Goal: Transaction & Acquisition: Purchase product/service

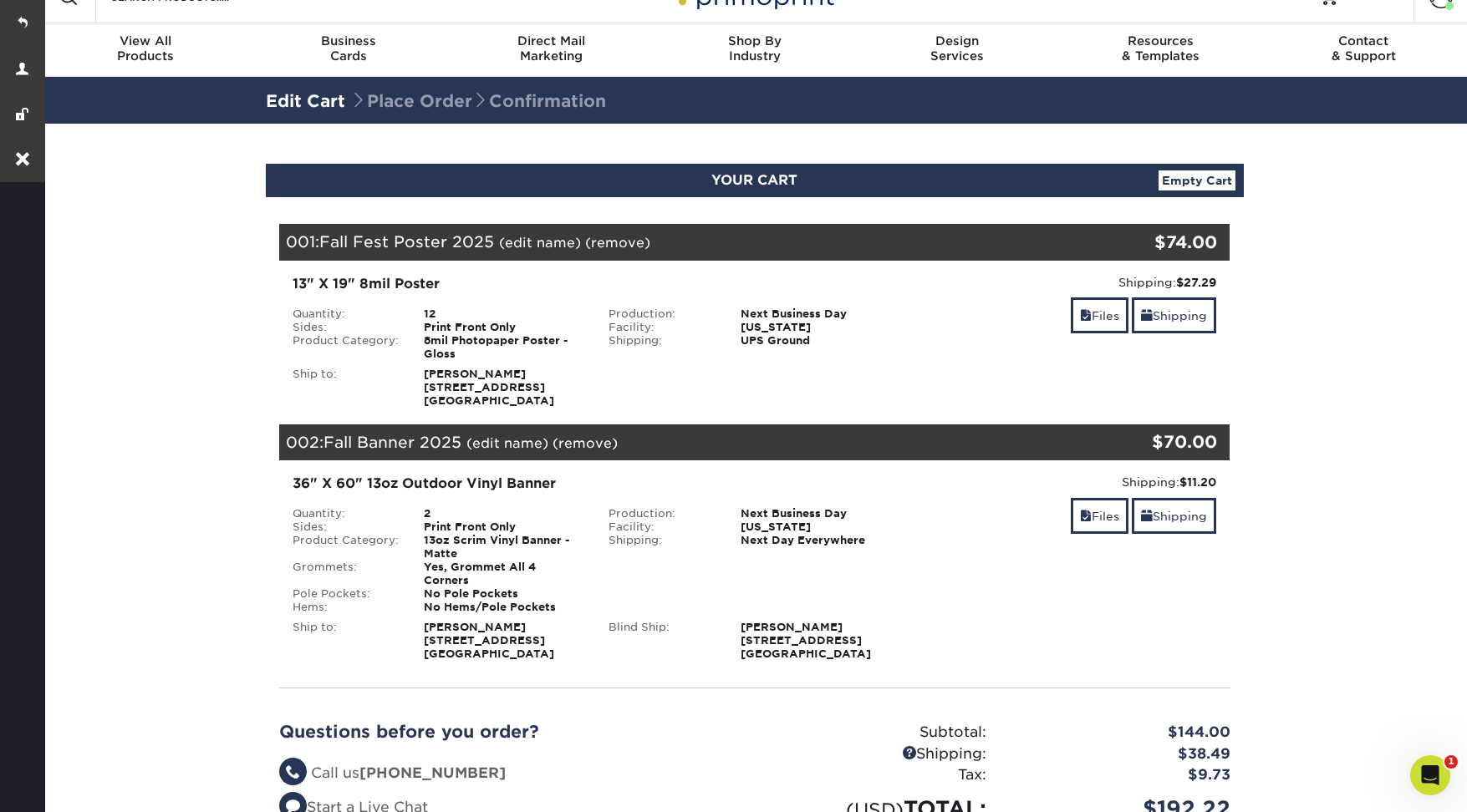
scroll to position [34, 0]
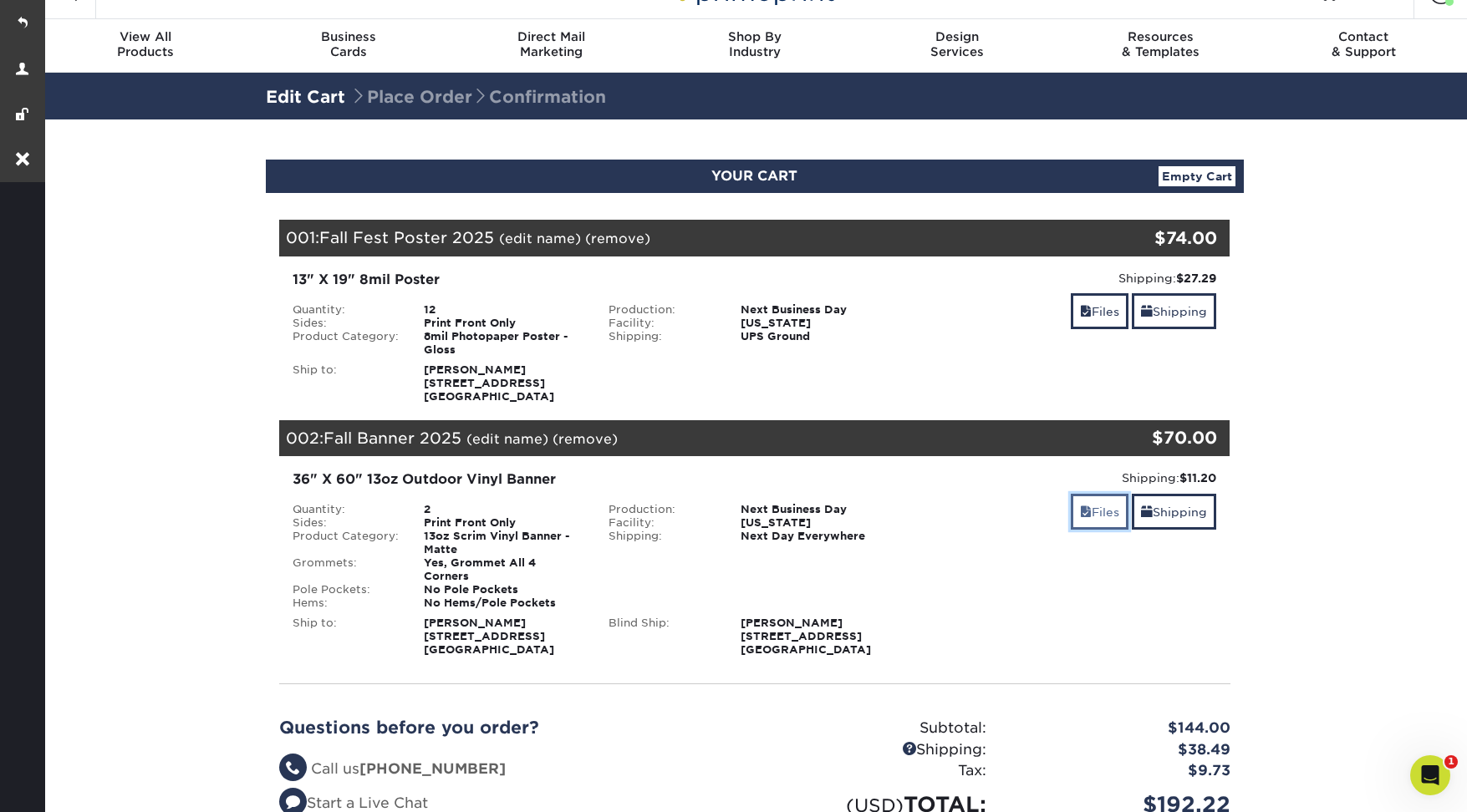
click at [1093, 512] on link "Files" at bounding box center [1099, 512] width 58 height 36
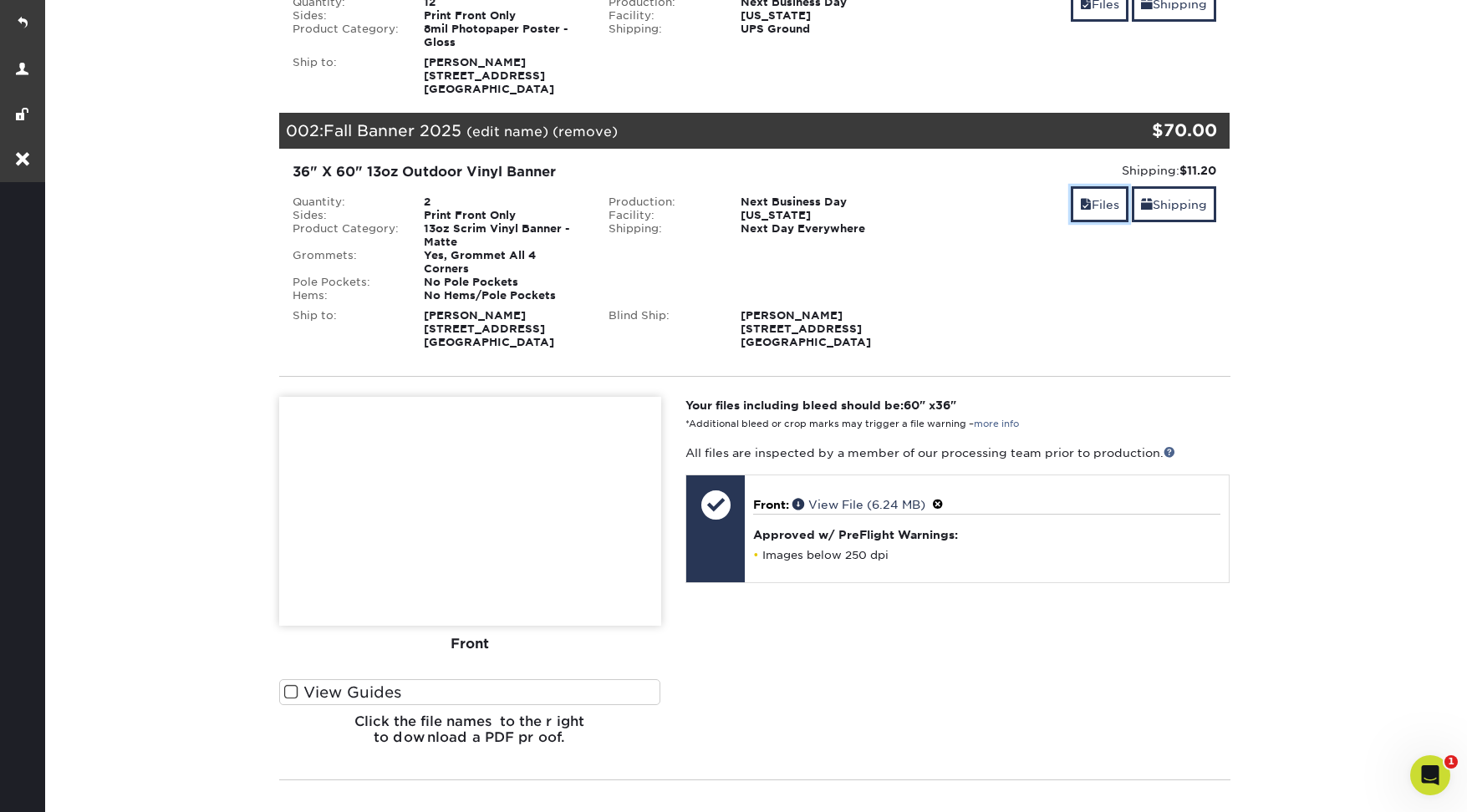
scroll to position [337, 0]
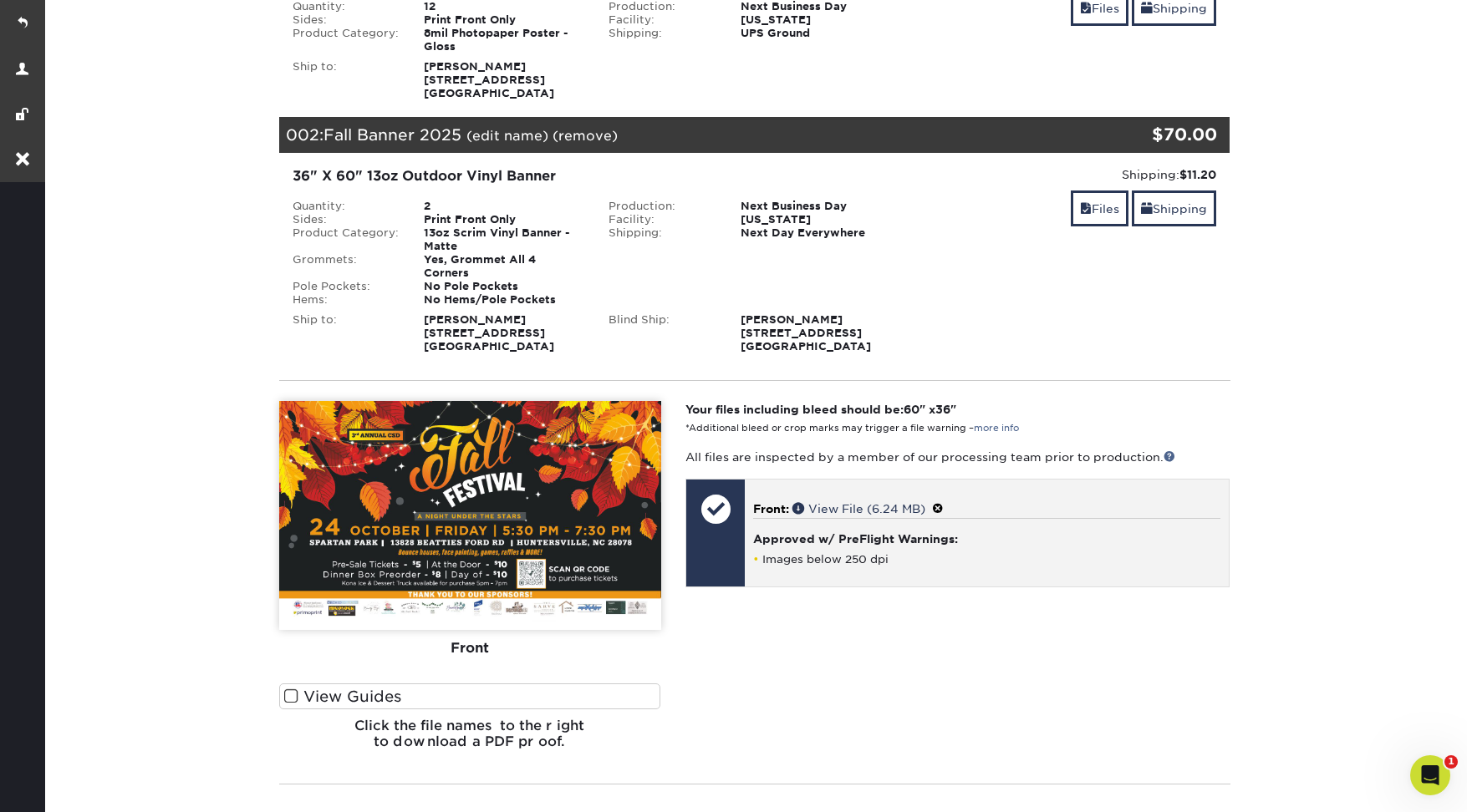
click at [944, 502] on span at bounding box center [938, 509] width 12 height 14
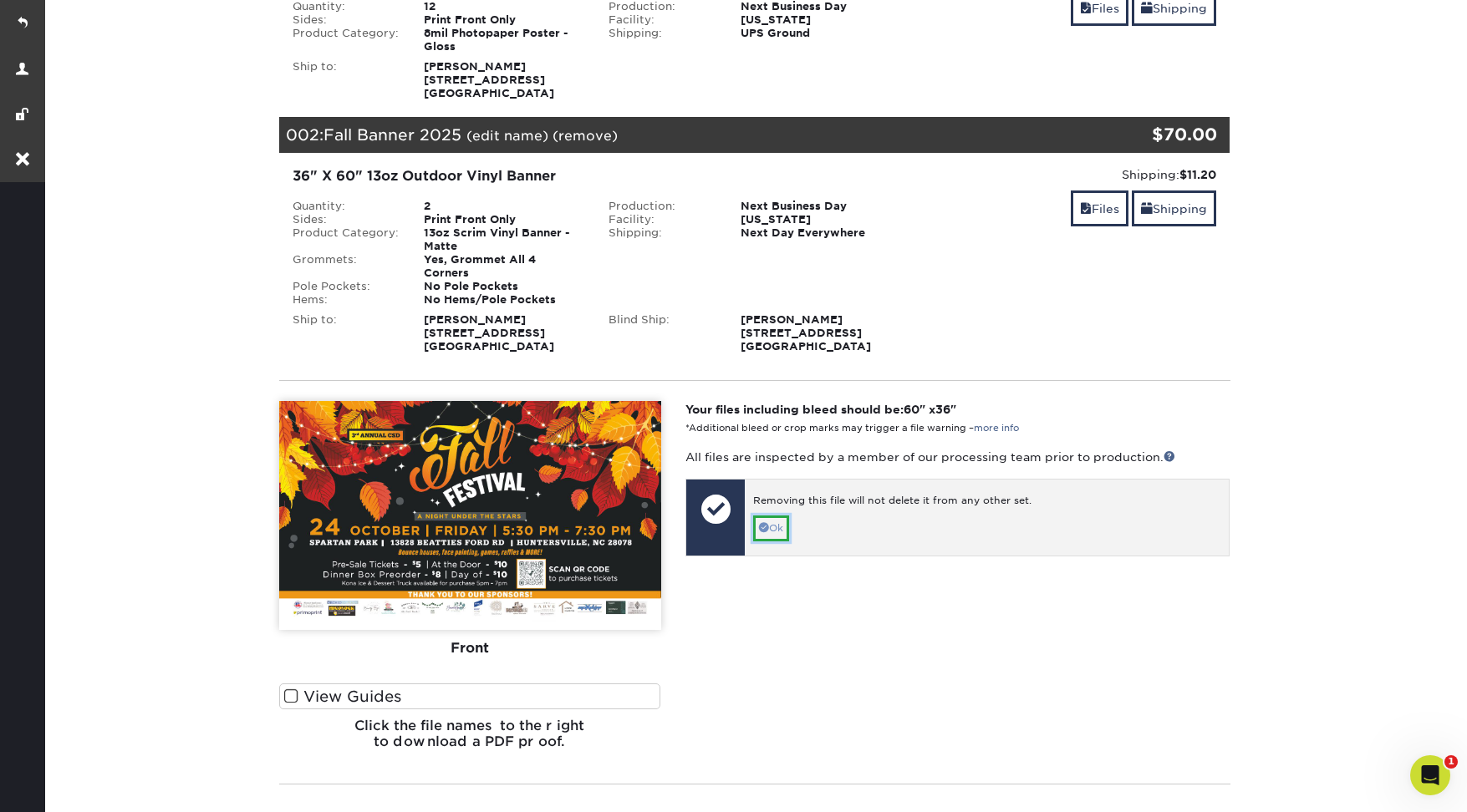
click at [766, 522] on span at bounding box center [764, 527] width 10 height 10
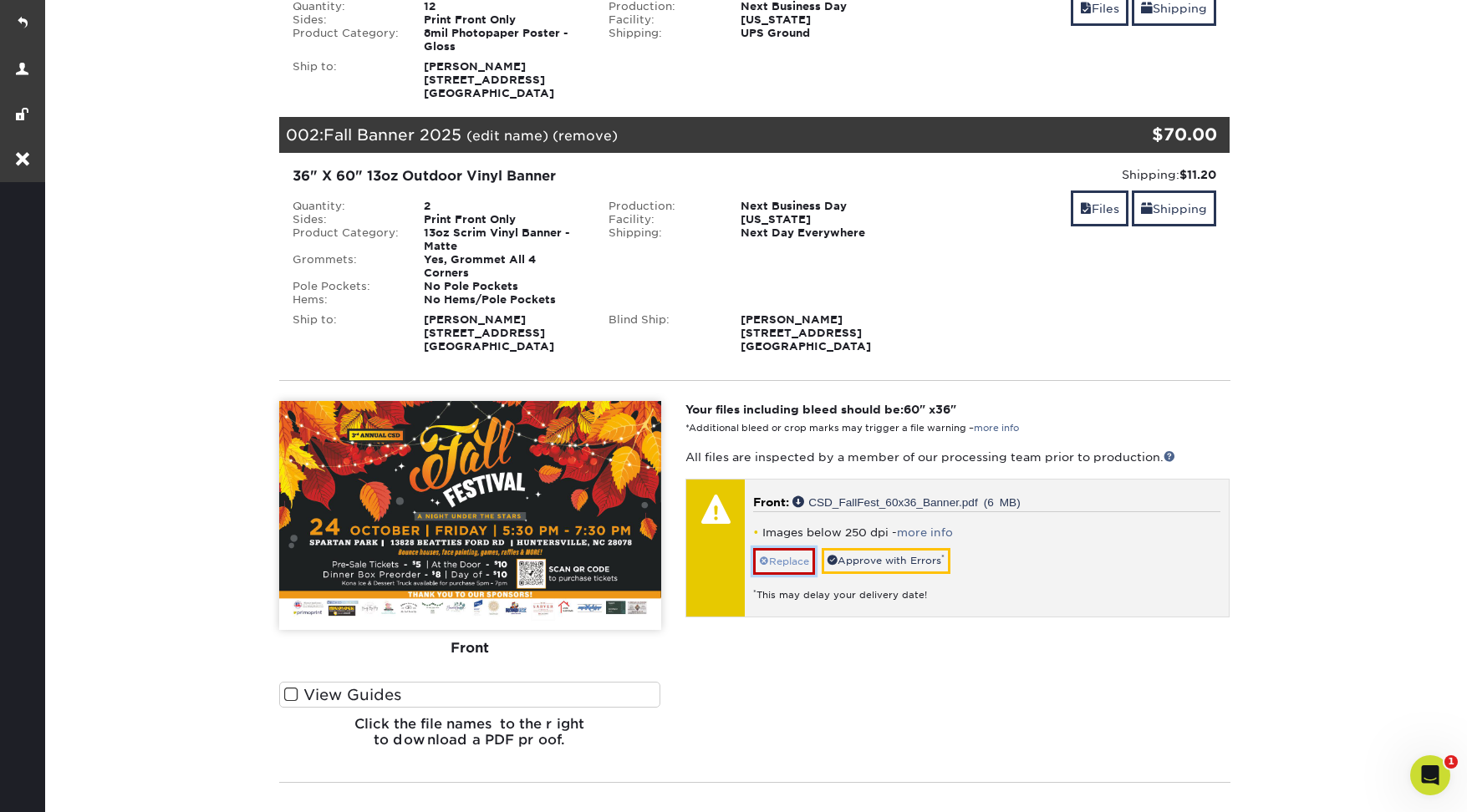
click at [791, 549] on link "Replace" at bounding box center [784, 561] width 61 height 26
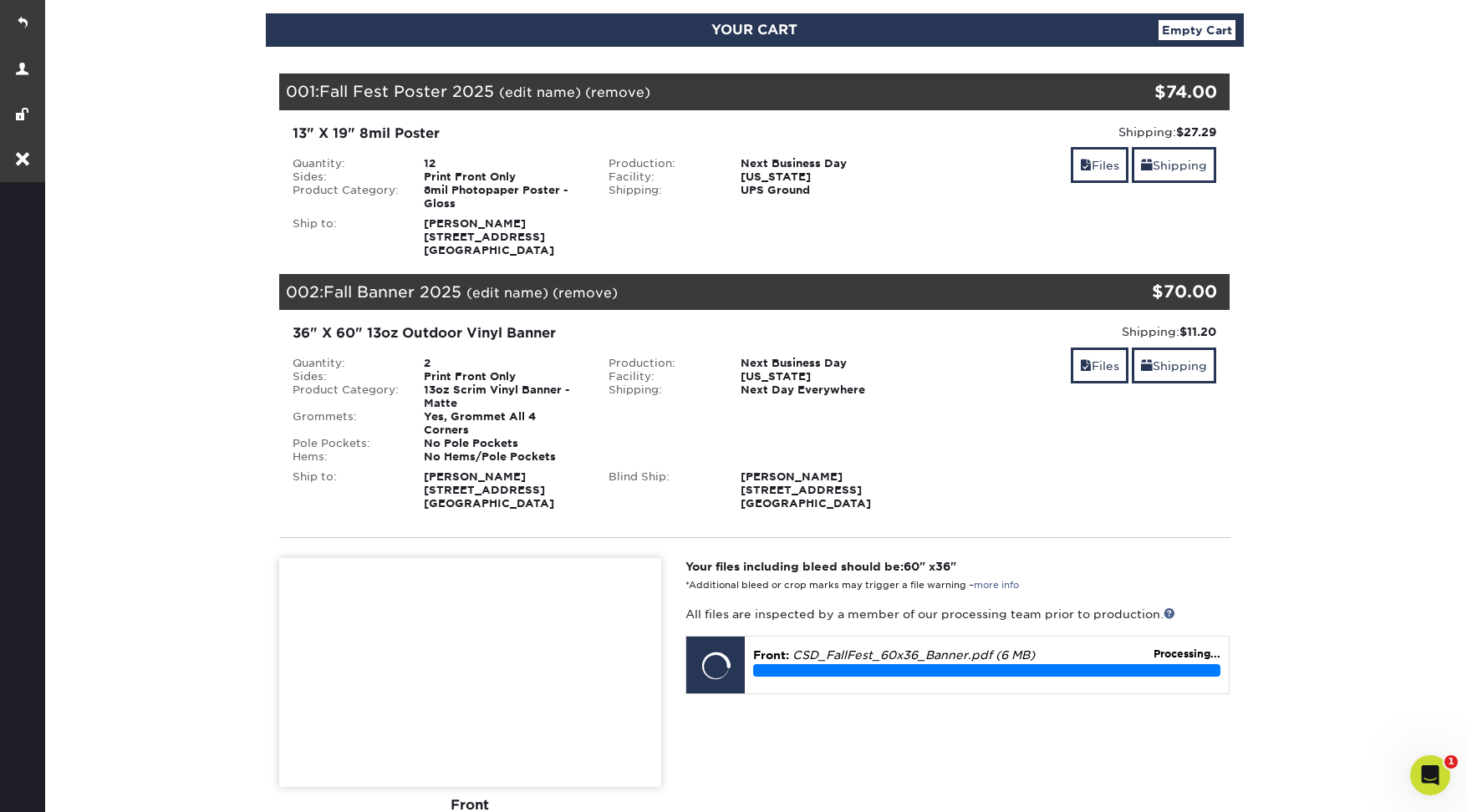
scroll to position [375, 0]
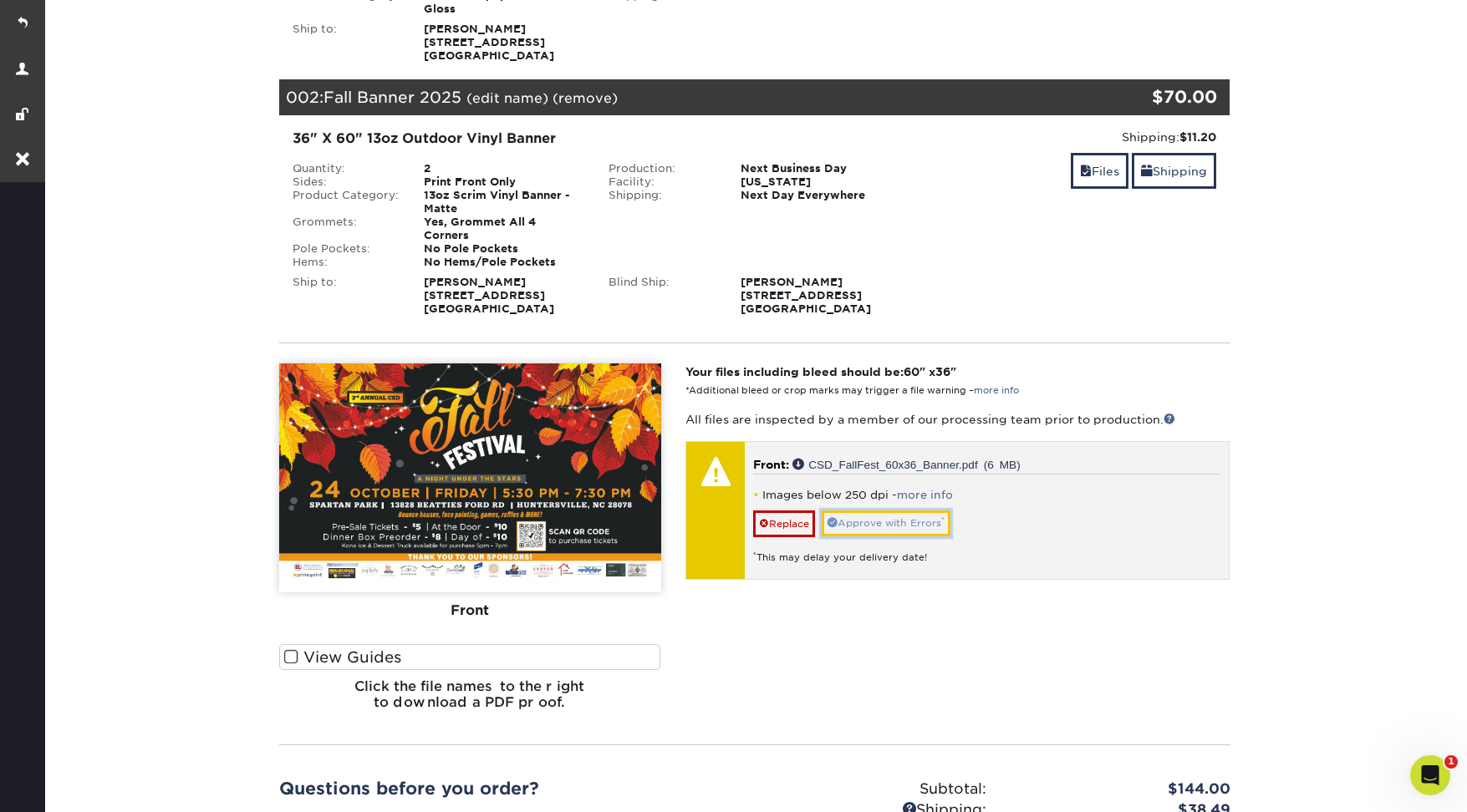
click at [867, 514] on link "Approve with Errors *" at bounding box center [886, 523] width 129 height 26
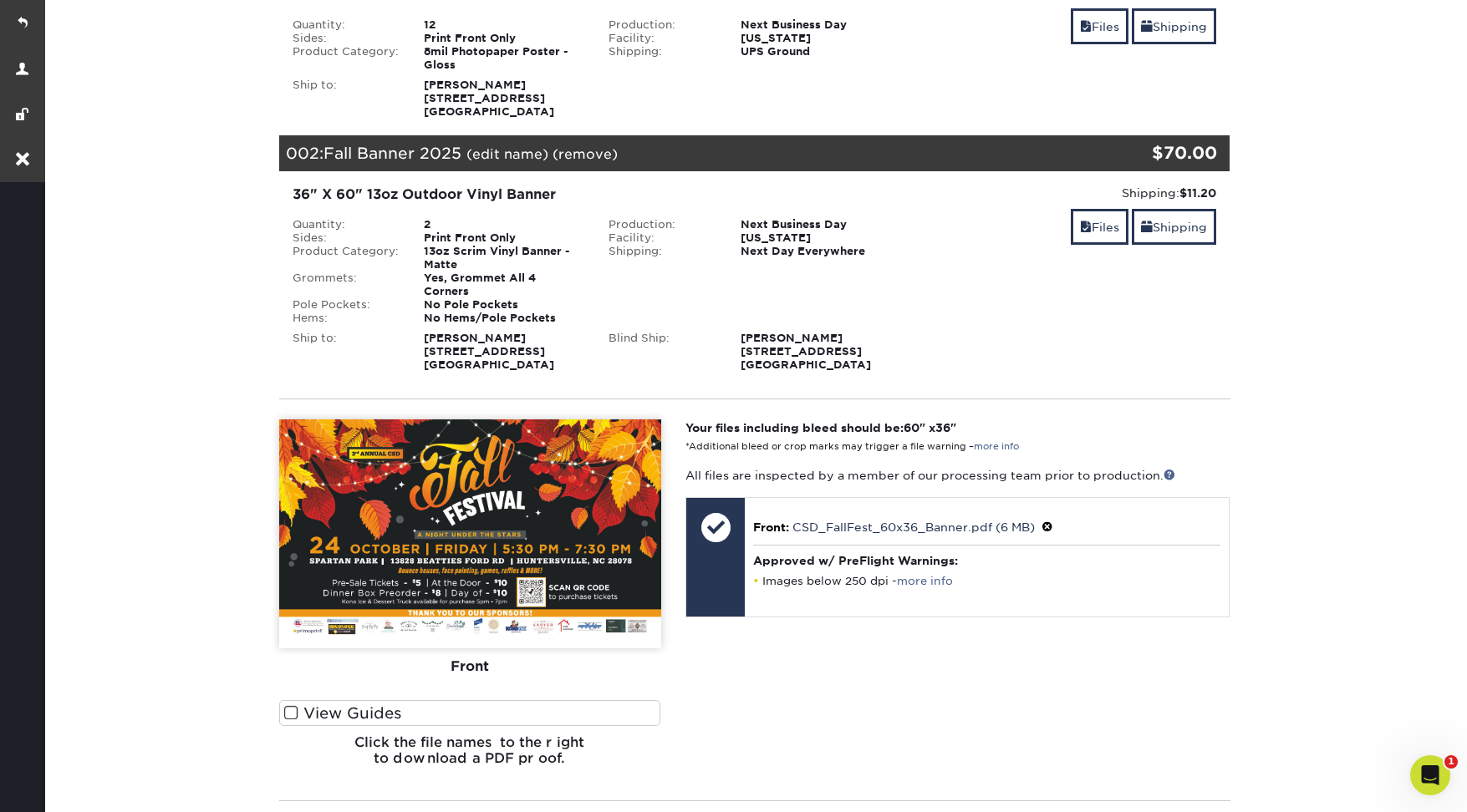
scroll to position [0, 0]
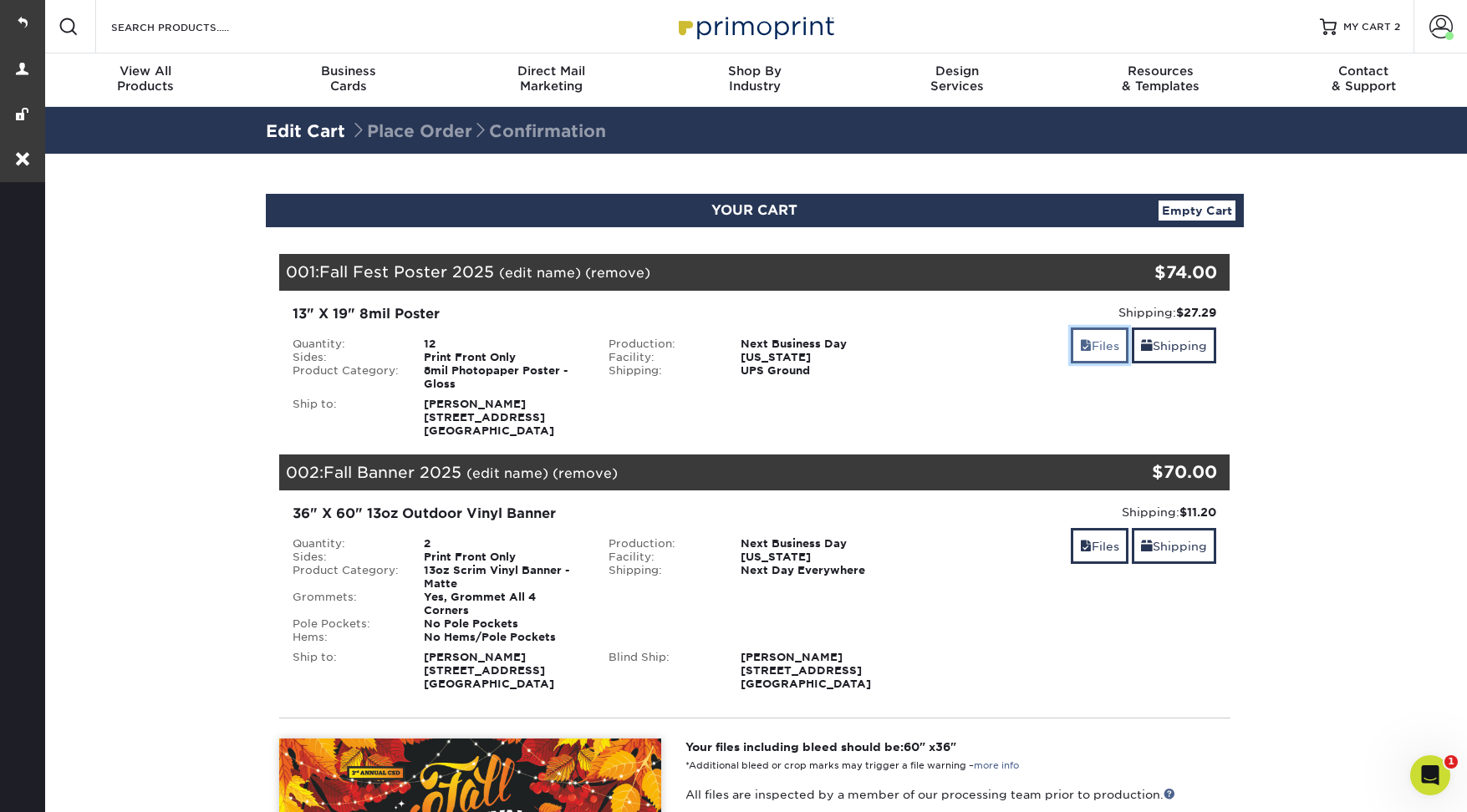
click at [1097, 355] on link "Files" at bounding box center [1099, 345] width 58 height 36
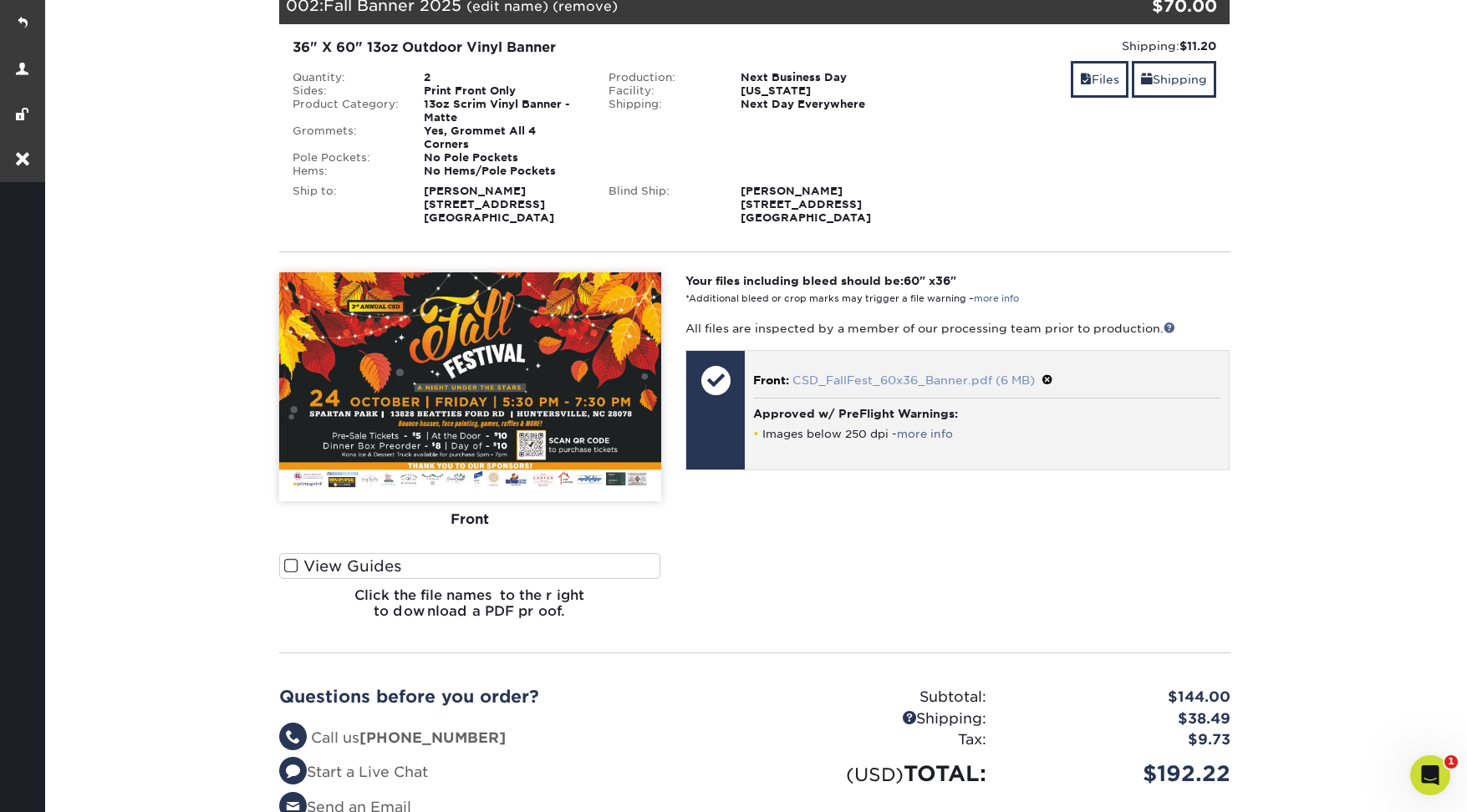
scroll to position [1296, 0]
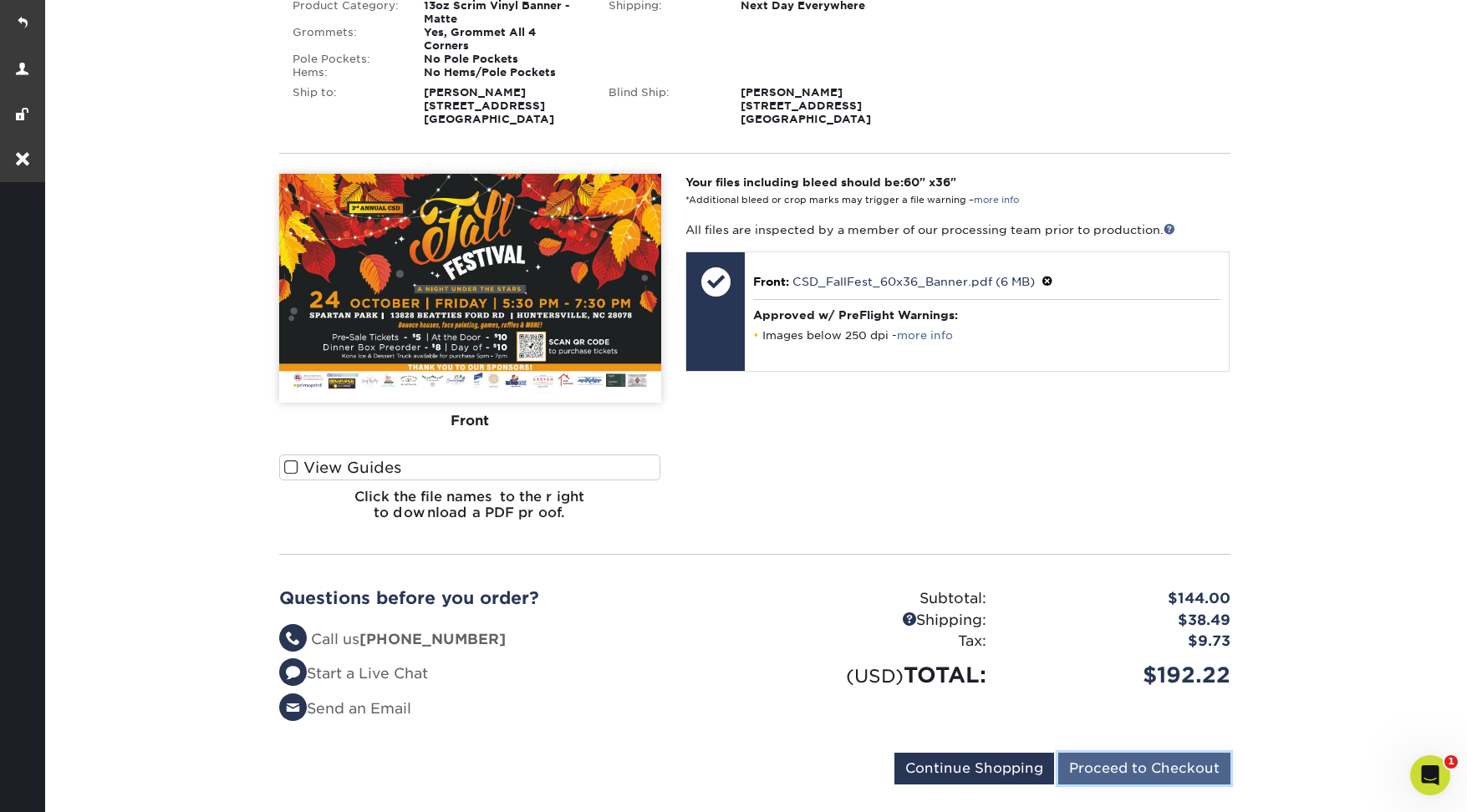
click at [1093, 754] on input "Proceed to Checkout" at bounding box center [1144, 769] width 173 height 32
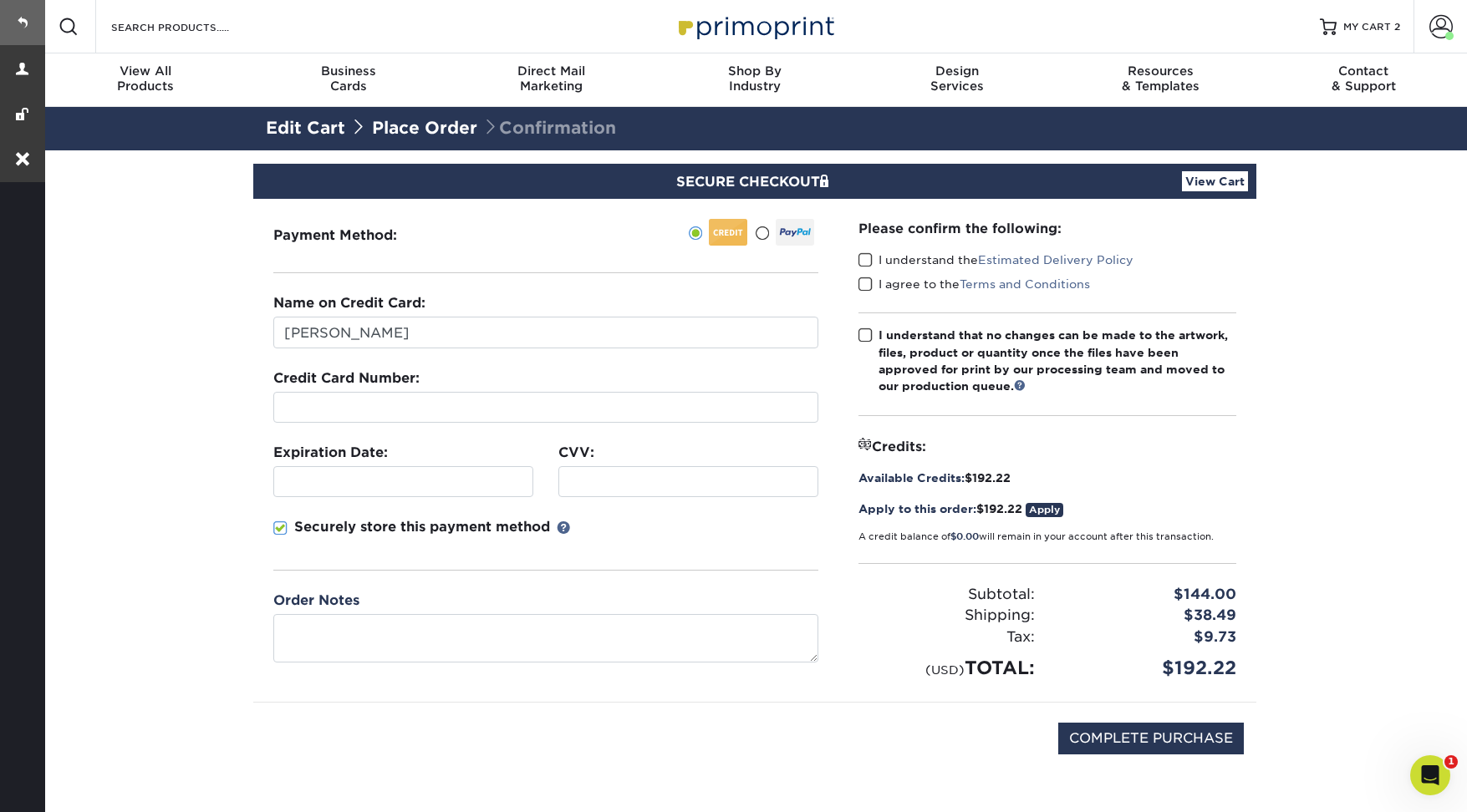
click at [27, 9] on link at bounding box center [22, 22] width 45 height 45
